Goal: Entertainment & Leisure: Consume media (video, audio)

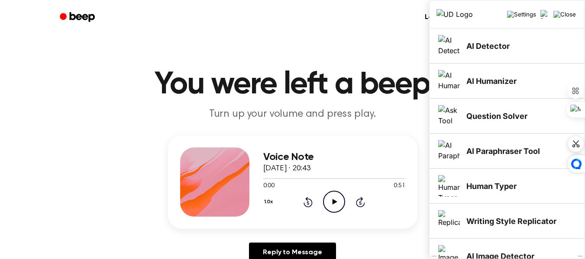
click at [314, 92] on h1 "You were left a beep" at bounding box center [292, 84] width 443 height 31
click at [573, 15] on img "Close" at bounding box center [564, 14] width 23 height 7
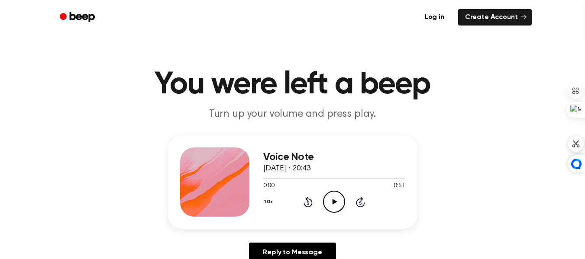
click at [332, 200] on icon at bounding box center [334, 202] width 5 height 6
click at [358, 198] on icon "Skip 5 seconds" at bounding box center [360, 201] width 10 height 11
click at [392, 229] on div "Voice Note 22 September 2025 · 20:43 0:32 0:51 Your browser does not support th…" at bounding box center [292, 202] width 564 height 134
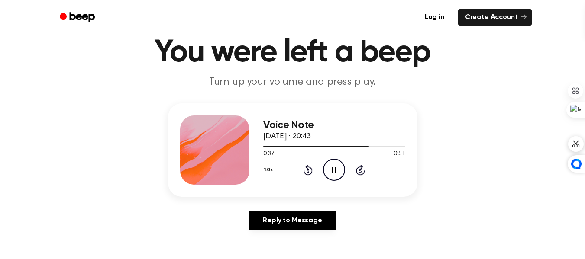
scroll to position [32, 0]
click at [305, 164] on icon "Rewind 5 seconds" at bounding box center [308, 169] width 10 height 11
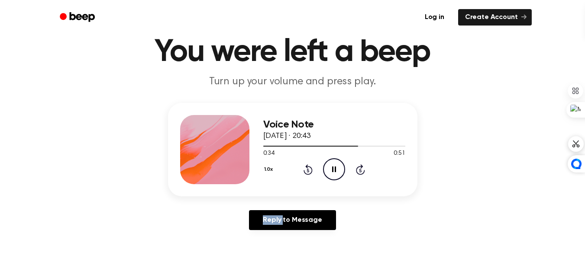
click at [305, 164] on icon "Rewind 5 seconds" at bounding box center [308, 169] width 10 height 11
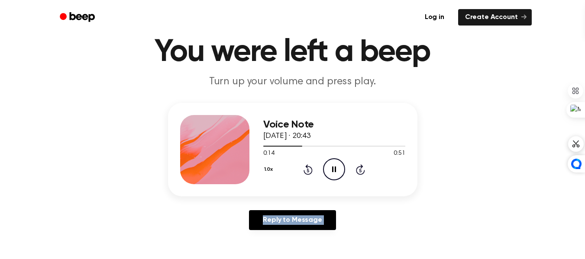
click at [305, 164] on icon "Rewind 5 seconds" at bounding box center [308, 169] width 10 height 11
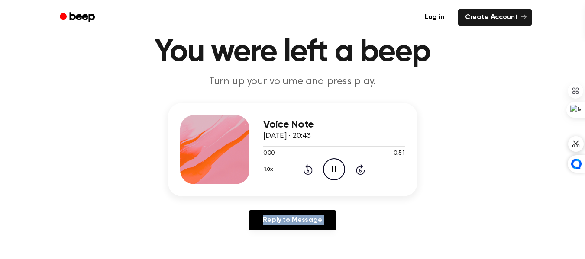
click at [305, 164] on icon "Rewind 5 seconds" at bounding box center [308, 169] width 10 height 11
click at [267, 174] on button "1.0x" at bounding box center [269, 169] width 13 height 15
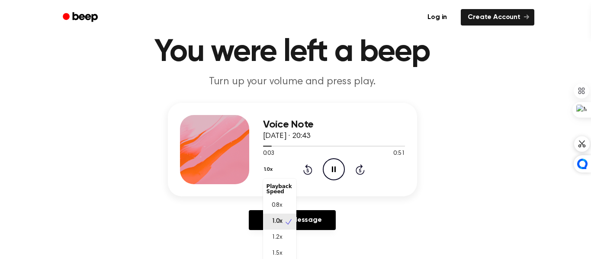
click at [330, 169] on div "1.0x Playback Speed 0.8x 1.0x 1.2x 1.5x 2.0x Rewind 5 seconds Pause Audio Skip …" at bounding box center [334, 169] width 142 height 22
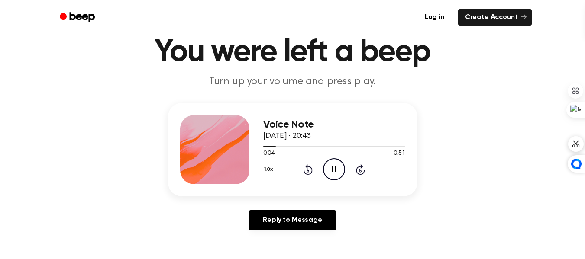
click at [330, 169] on icon "Pause Audio" at bounding box center [334, 169] width 22 height 22
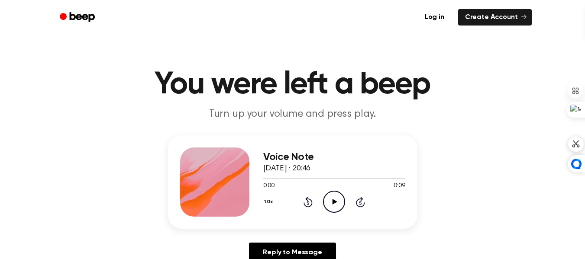
click at [338, 202] on icon "Play Audio" at bounding box center [334, 202] width 22 height 22
click at [331, 203] on icon "Play Audio" at bounding box center [334, 202] width 22 height 22
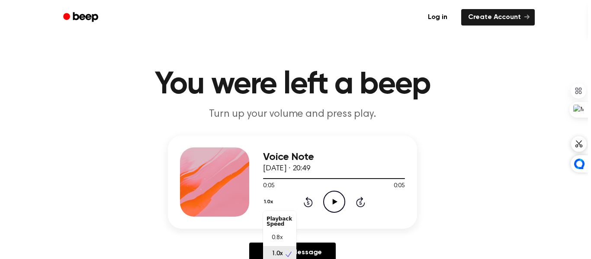
scroll to position [3, 0]
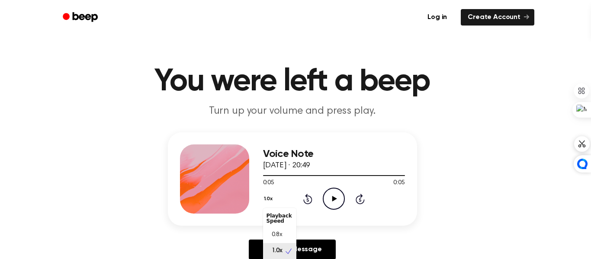
click at [265, 202] on button "1.0x" at bounding box center [269, 199] width 13 height 15
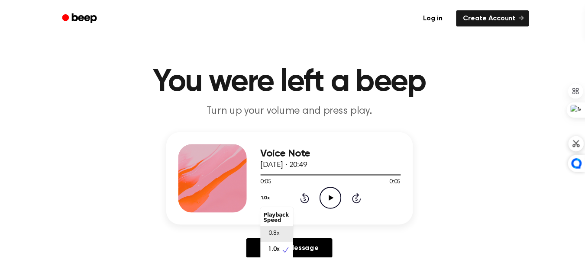
scroll to position [4, 0]
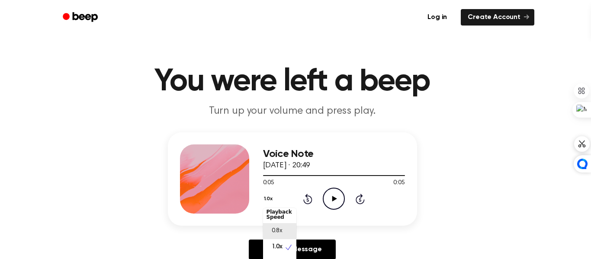
drag, startPoint x: 276, startPoint y: 232, endPoint x: 245, endPoint y: 240, distance: 32.1
click at [245, 240] on div "Voice Note 22 September 2025 · 20:49 0:05 0:05 Your browser does not support th…" at bounding box center [292, 199] width 564 height 134
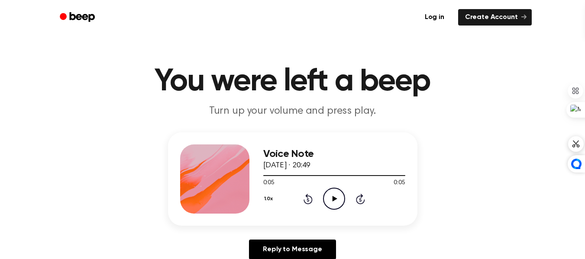
click at [330, 202] on icon "Play Audio" at bounding box center [334, 199] width 22 height 22
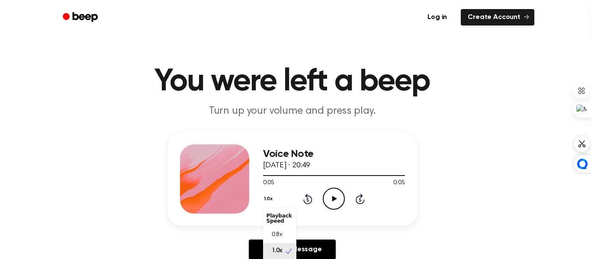
click at [263, 200] on button "1.0x" at bounding box center [269, 199] width 13 height 15
click at [281, 235] on span "0.8x" at bounding box center [277, 235] width 11 height 9
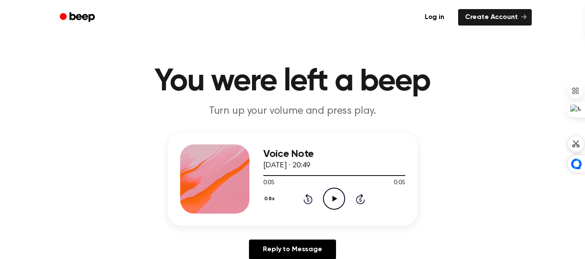
click at [332, 196] on icon "Play Audio" at bounding box center [334, 199] width 22 height 22
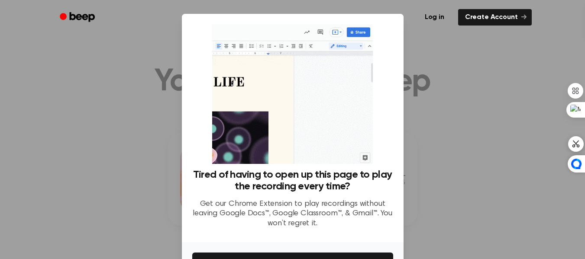
scroll to position [56, 0]
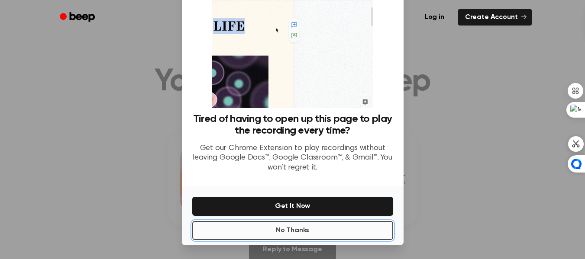
click at [316, 228] on button "No Thanks" at bounding box center [292, 230] width 201 height 19
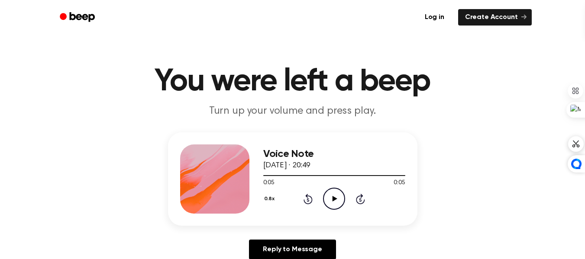
click at [333, 194] on icon "Play Audio" at bounding box center [334, 199] width 22 height 22
click at [380, 165] on div "Voice Note 22 September 2025 · 20:49" at bounding box center [334, 159] width 142 height 23
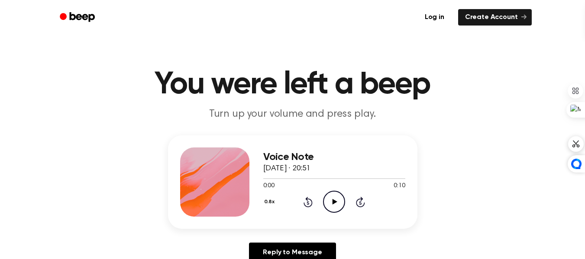
click at [332, 202] on icon "Play Audio" at bounding box center [334, 202] width 22 height 22
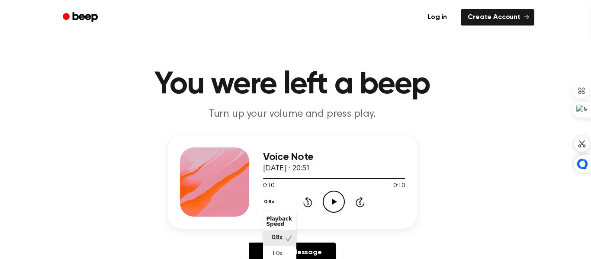
click at [266, 206] on button "0.8x" at bounding box center [270, 202] width 15 height 15
click at [282, 255] on span "1.0x" at bounding box center [277, 254] width 11 height 9
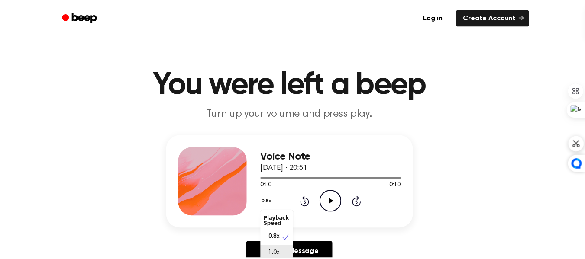
scroll to position [3, 0]
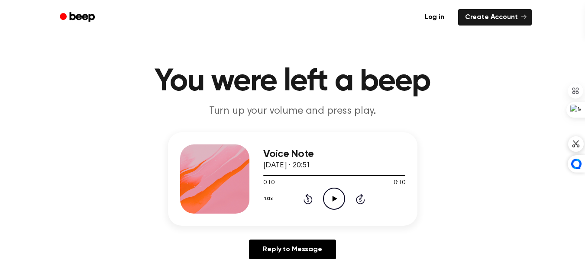
click at [332, 193] on icon "Play Audio" at bounding box center [334, 199] width 22 height 22
click at [332, 199] on icon at bounding box center [334, 199] width 4 height 6
